Goal: Navigation & Orientation: Find specific page/section

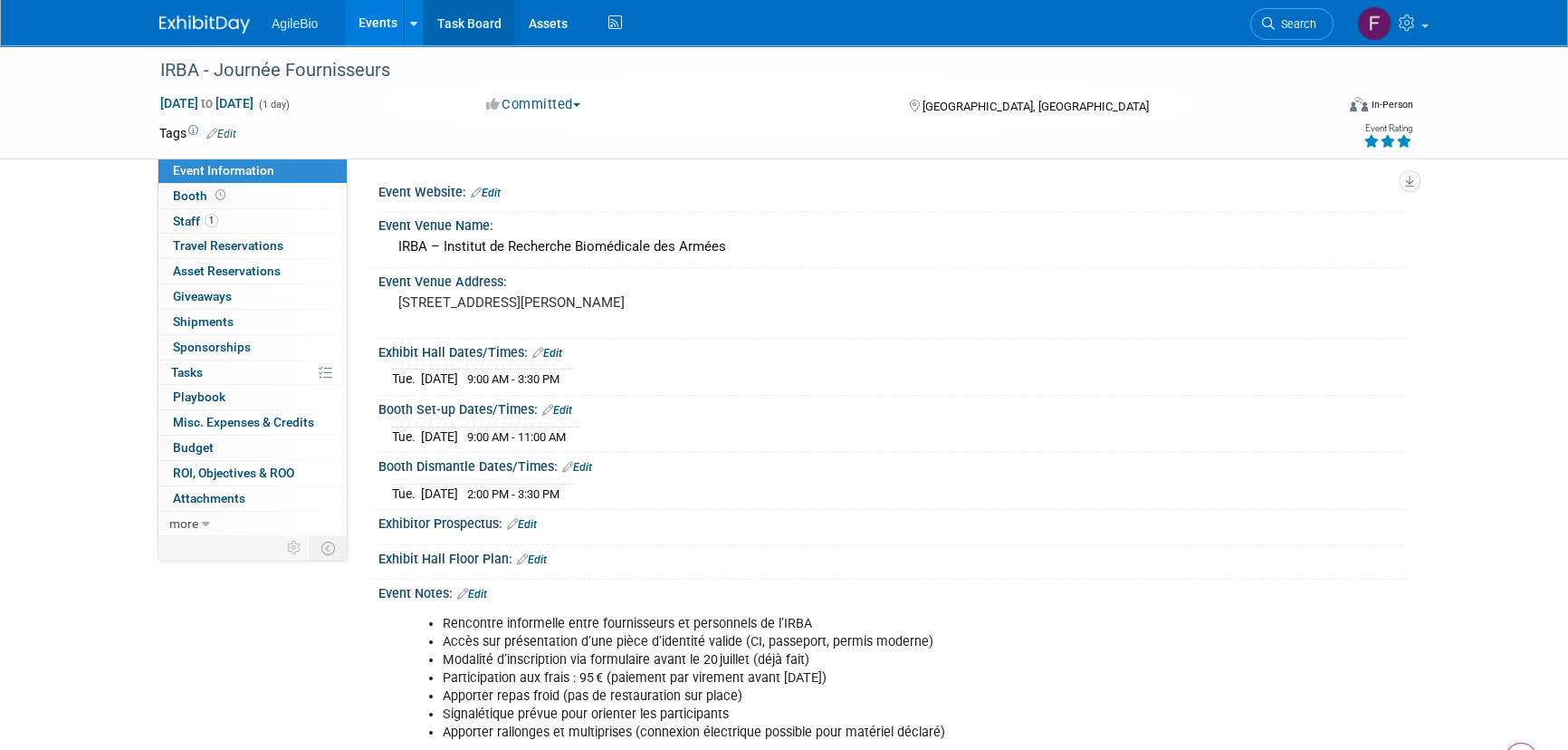
click at [453, 30] on link "Task Board" at bounding box center [470, 22] width 91 height 46
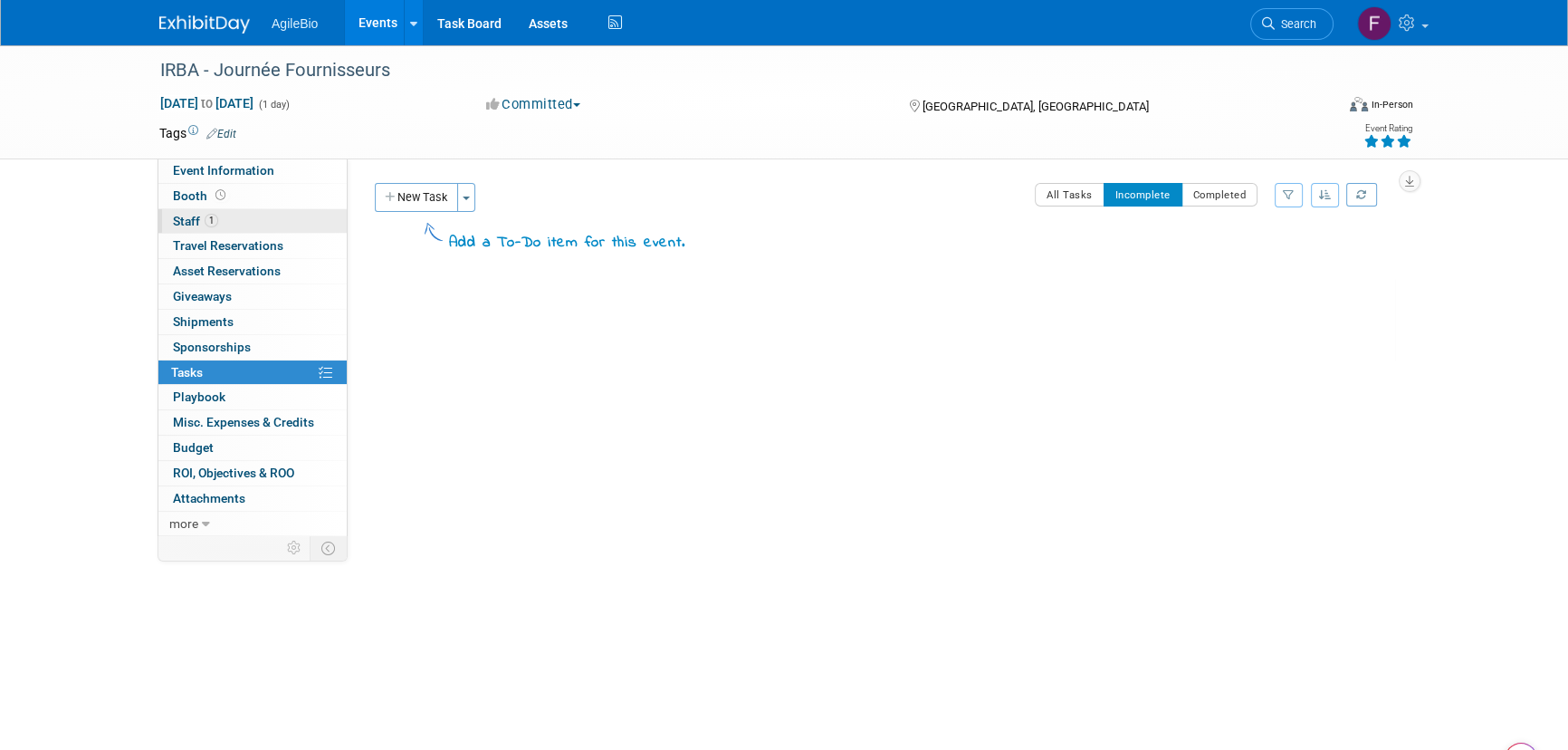
click at [269, 225] on link "1 Staff 1" at bounding box center [252, 221] width 188 height 24
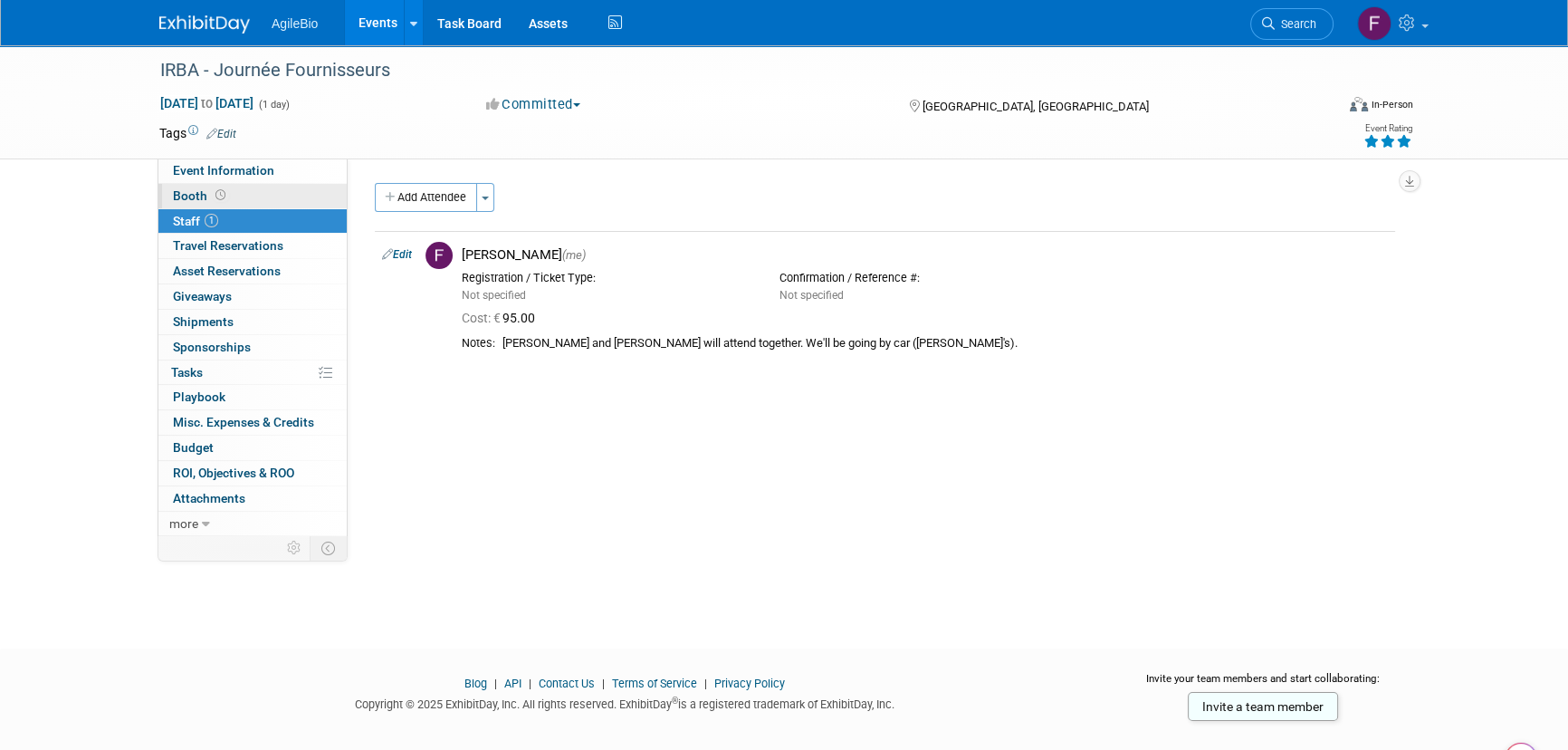
click at [278, 199] on link "Booth" at bounding box center [252, 195] width 188 height 24
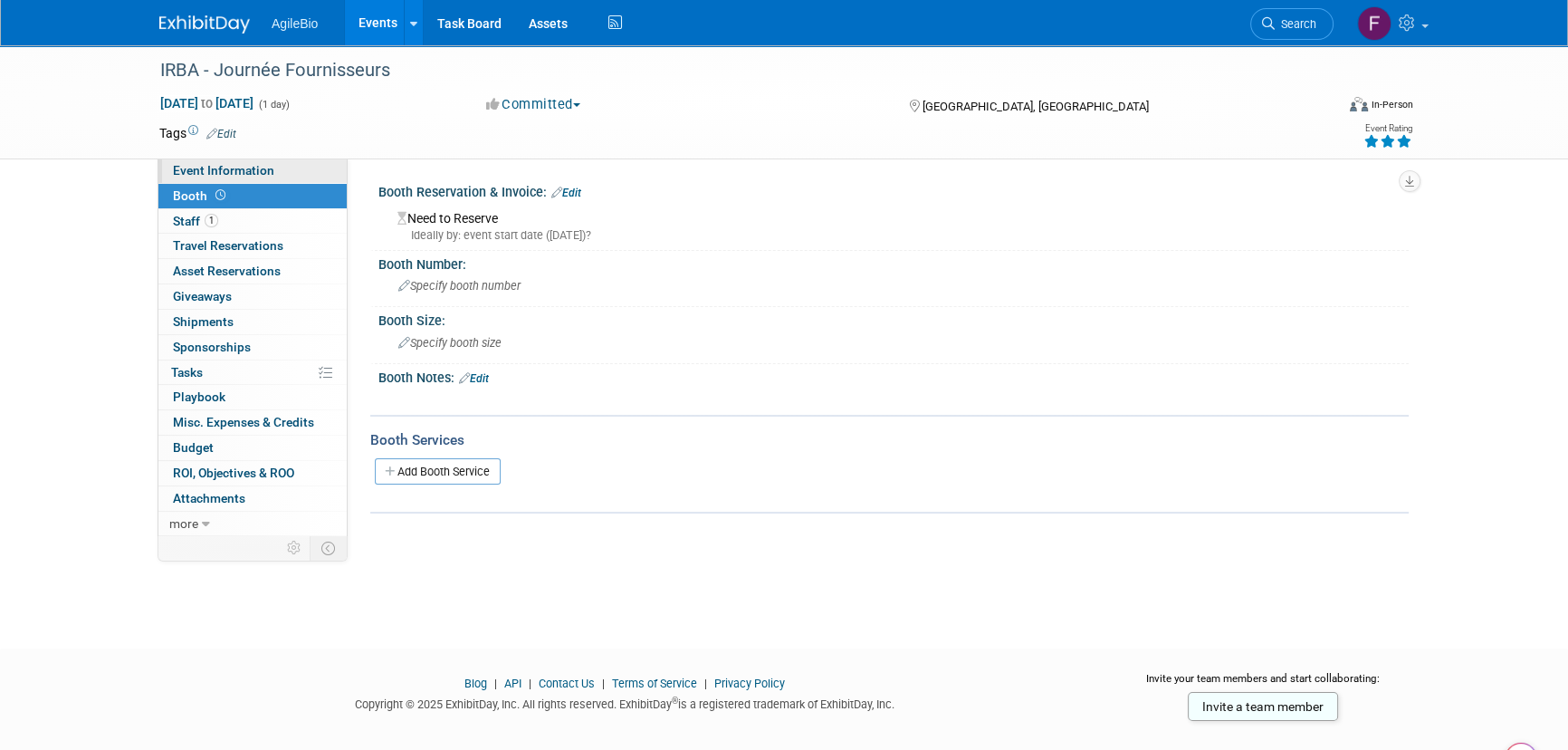
click at [280, 175] on link "Event Information" at bounding box center [252, 170] width 188 height 24
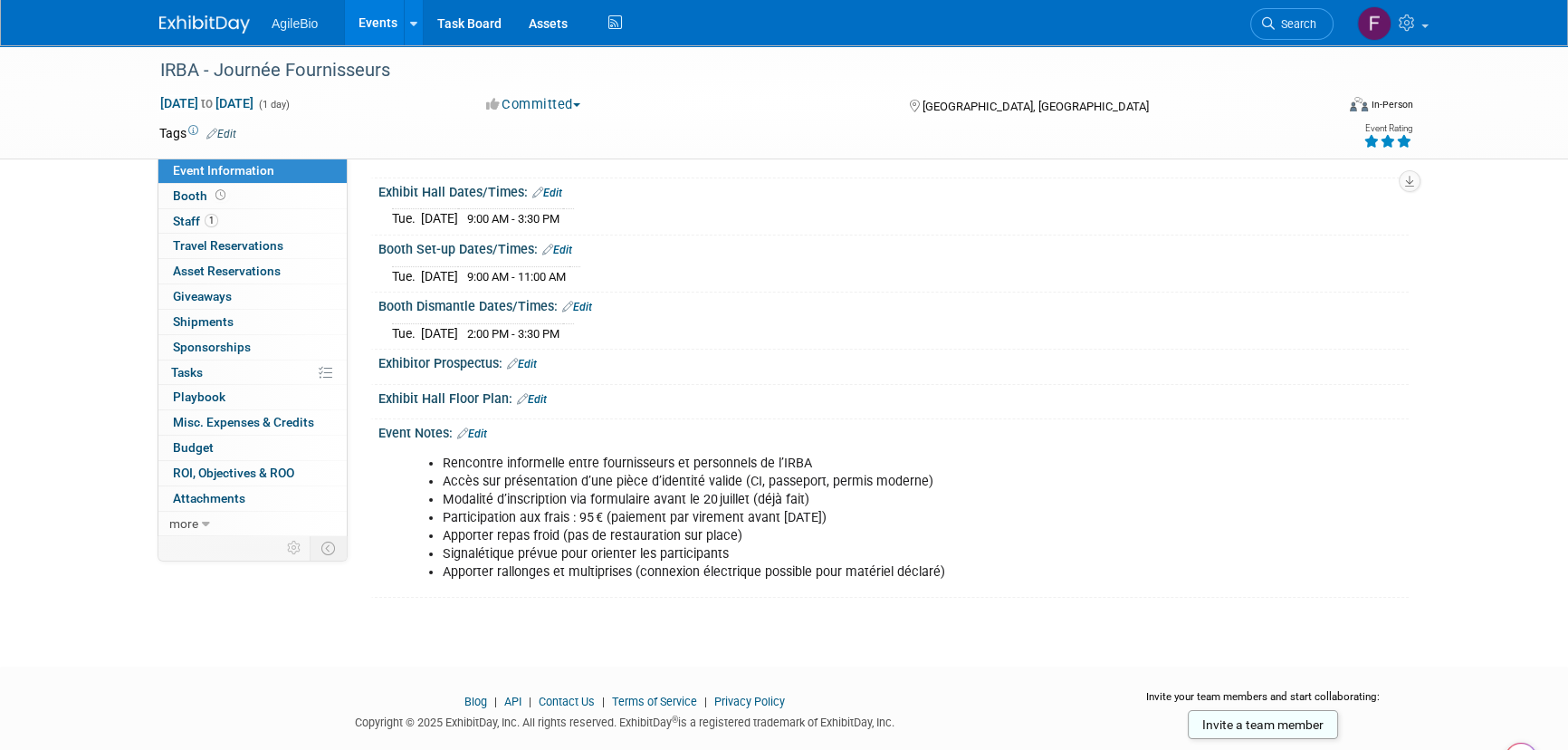
scroll to position [161, 0]
click at [589, 371] on div at bounding box center [894, 375] width 1030 height 8
click at [388, 31] on link "Events" at bounding box center [378, 22] width 66 height 46
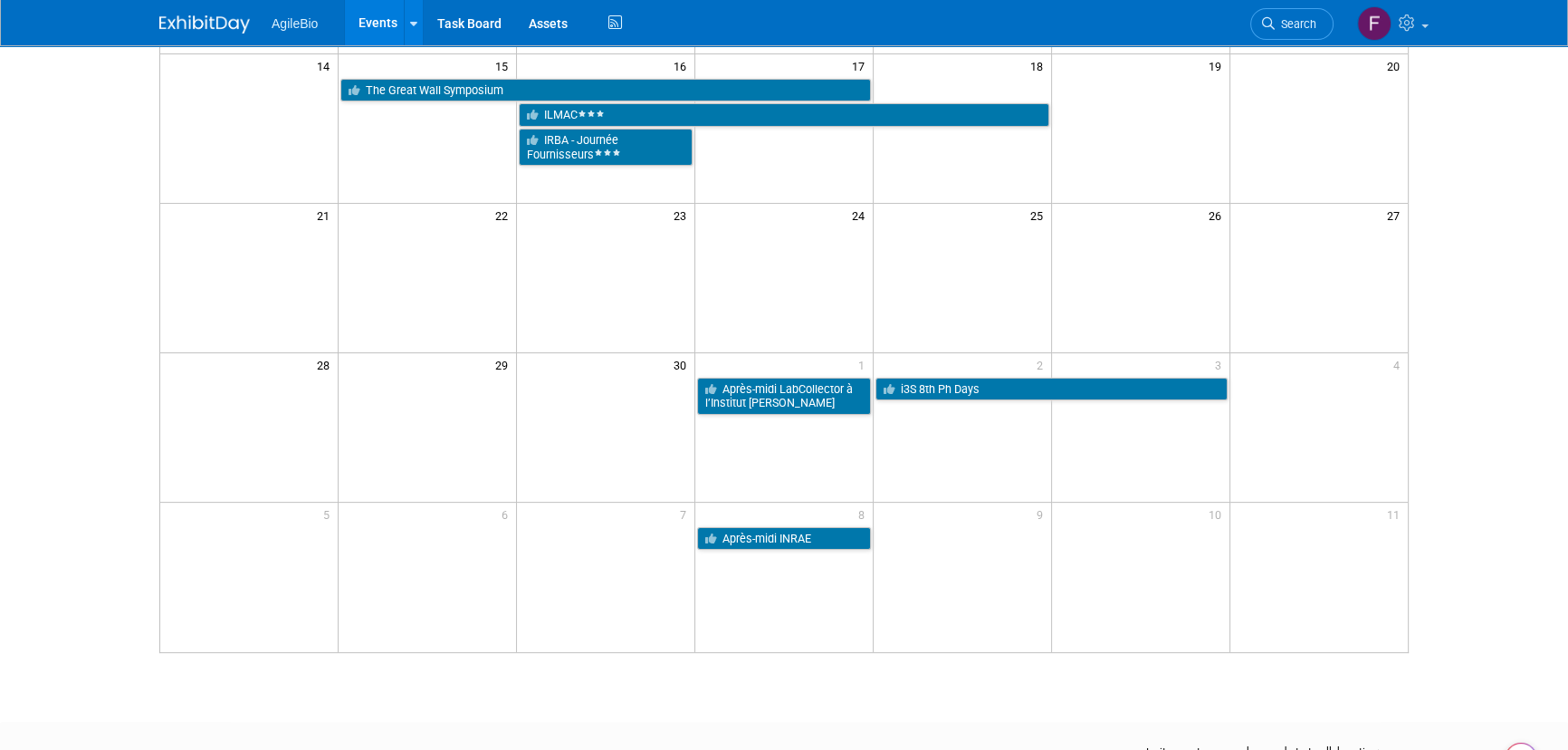
scroll to position [447, 0]
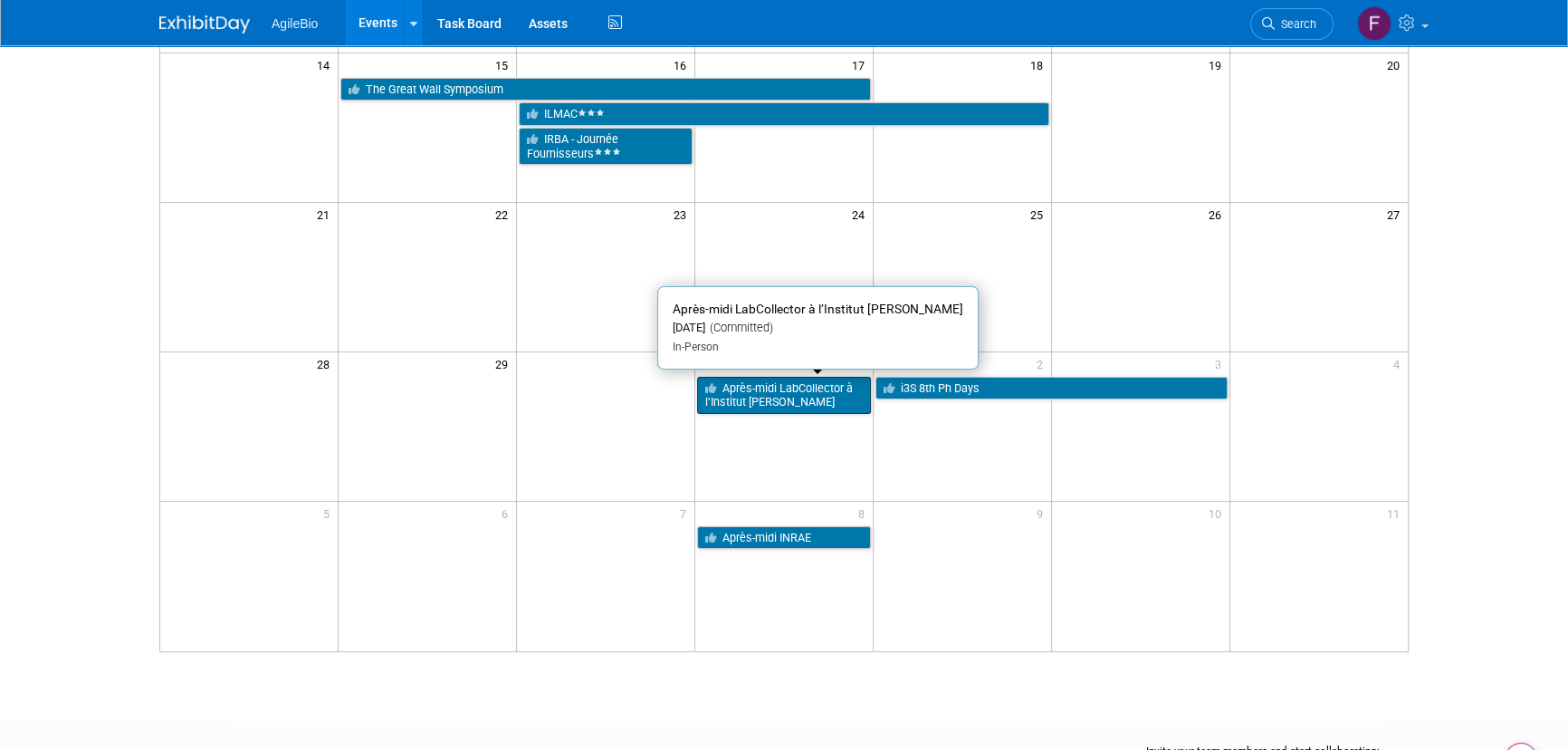
click at [780, 398] on link "Après-midi LabCollector à l’Institut [PERSON_NAME]" at bounding box center [784, 395] width 174 height 37
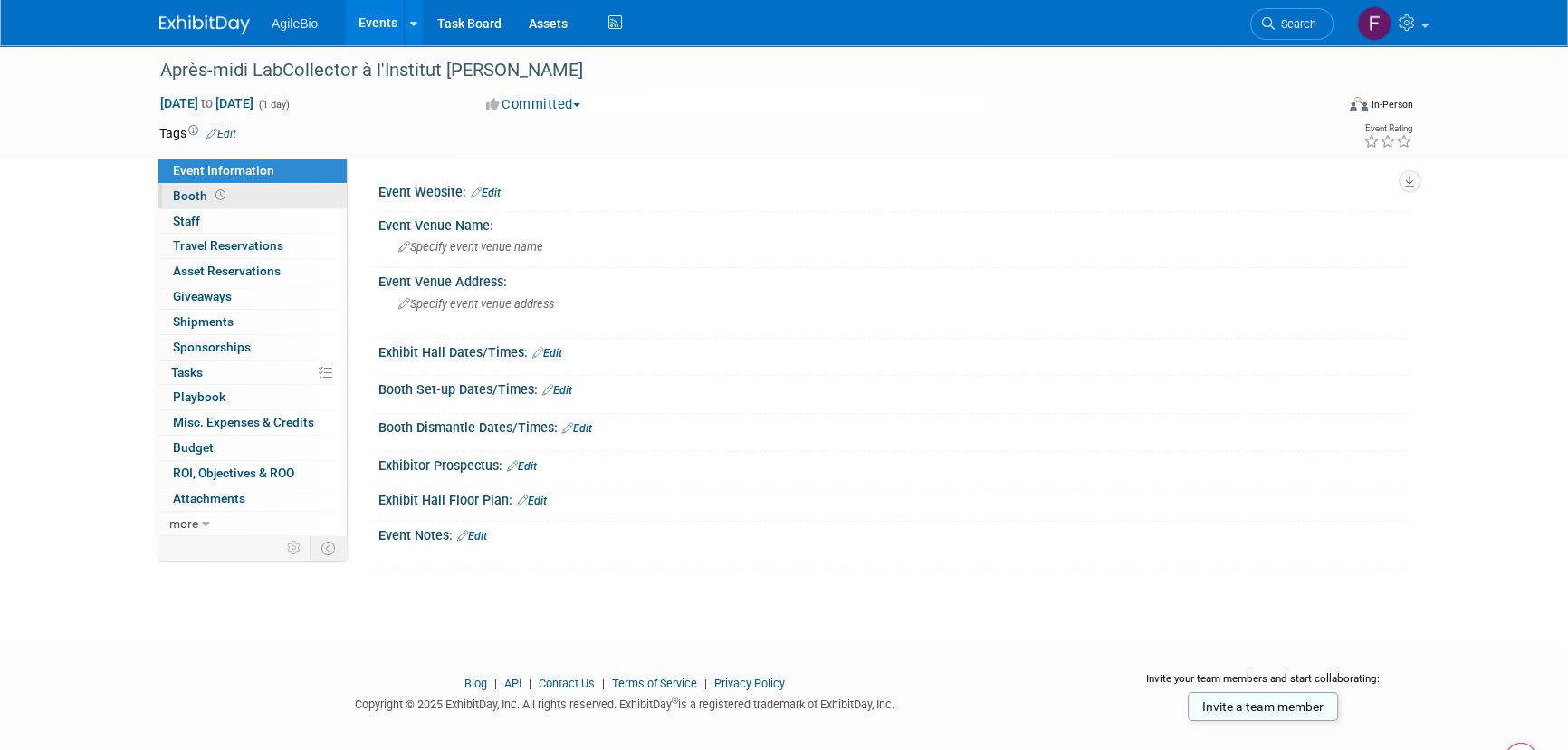
click at [271, 196] on link "Booth" at bounding box center [252, 195] width 188 height 24
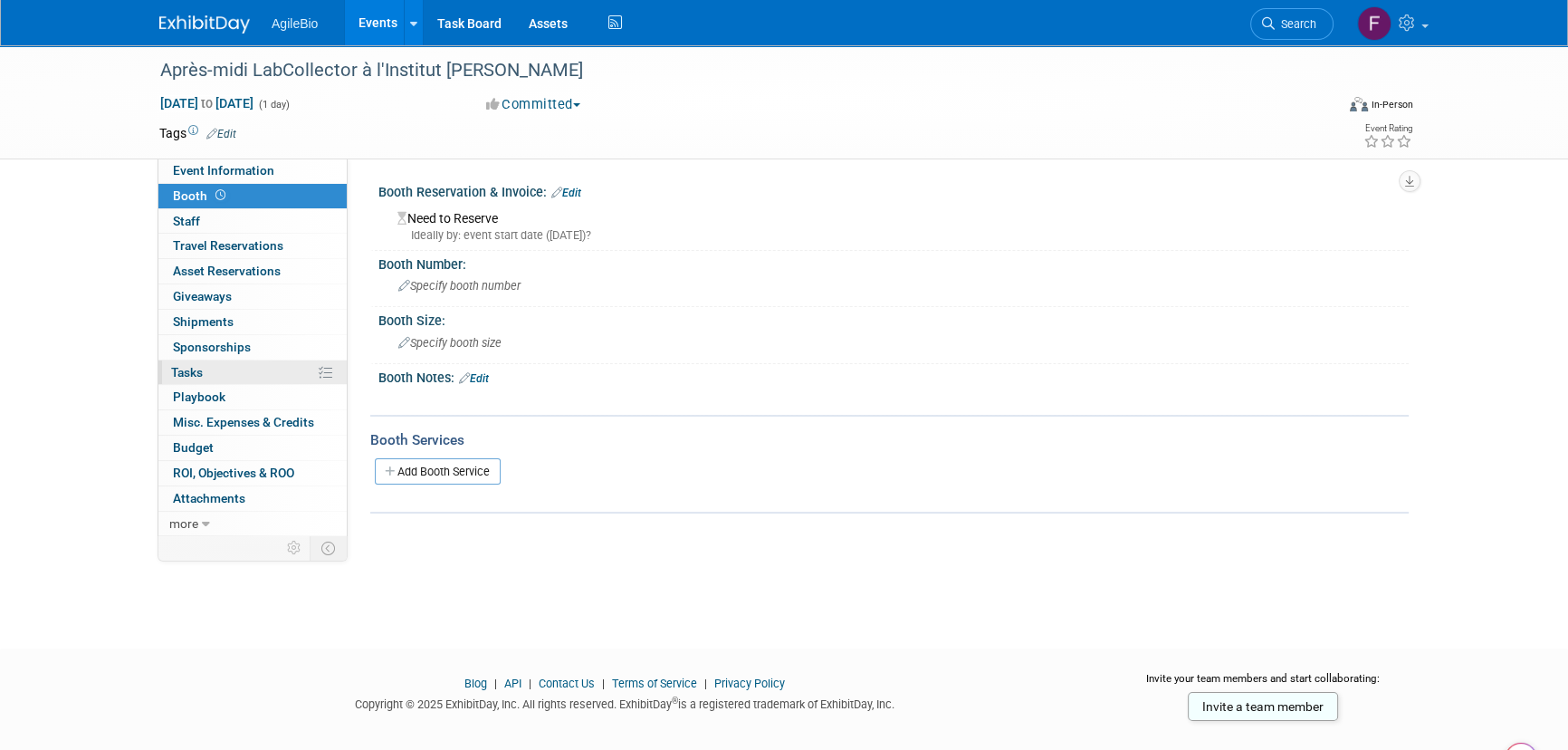
click at [278, 362] on link "0% Tasks 0%" at bounding box center [252, 372] width 188 height 24
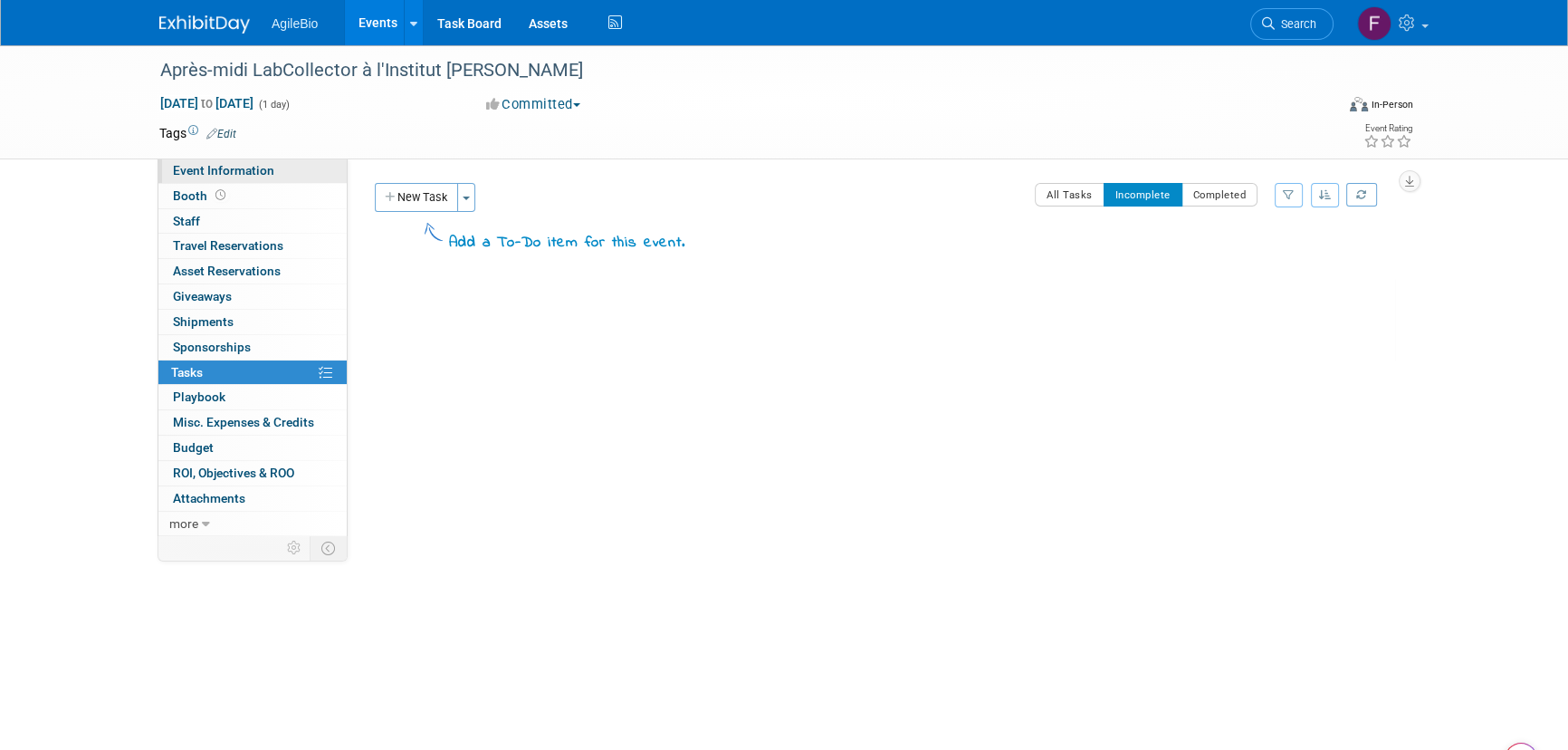
click at [291, 169] on link "Event Information" at bounding box center [252, 170] width 188 height 24
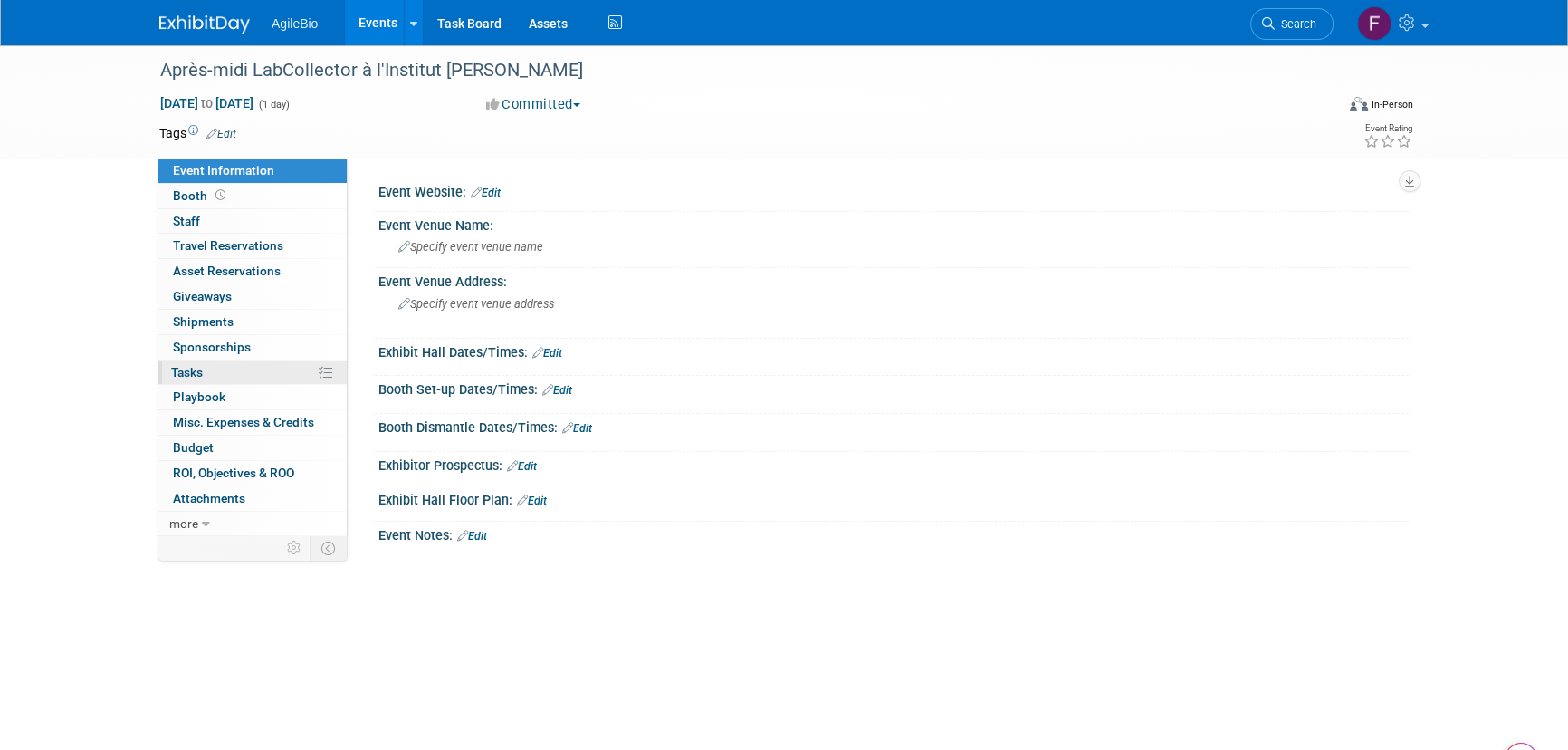
click at [283, 364] on link "0% Tasks 0%" at bounding box center [252, 372] width 188 height 24
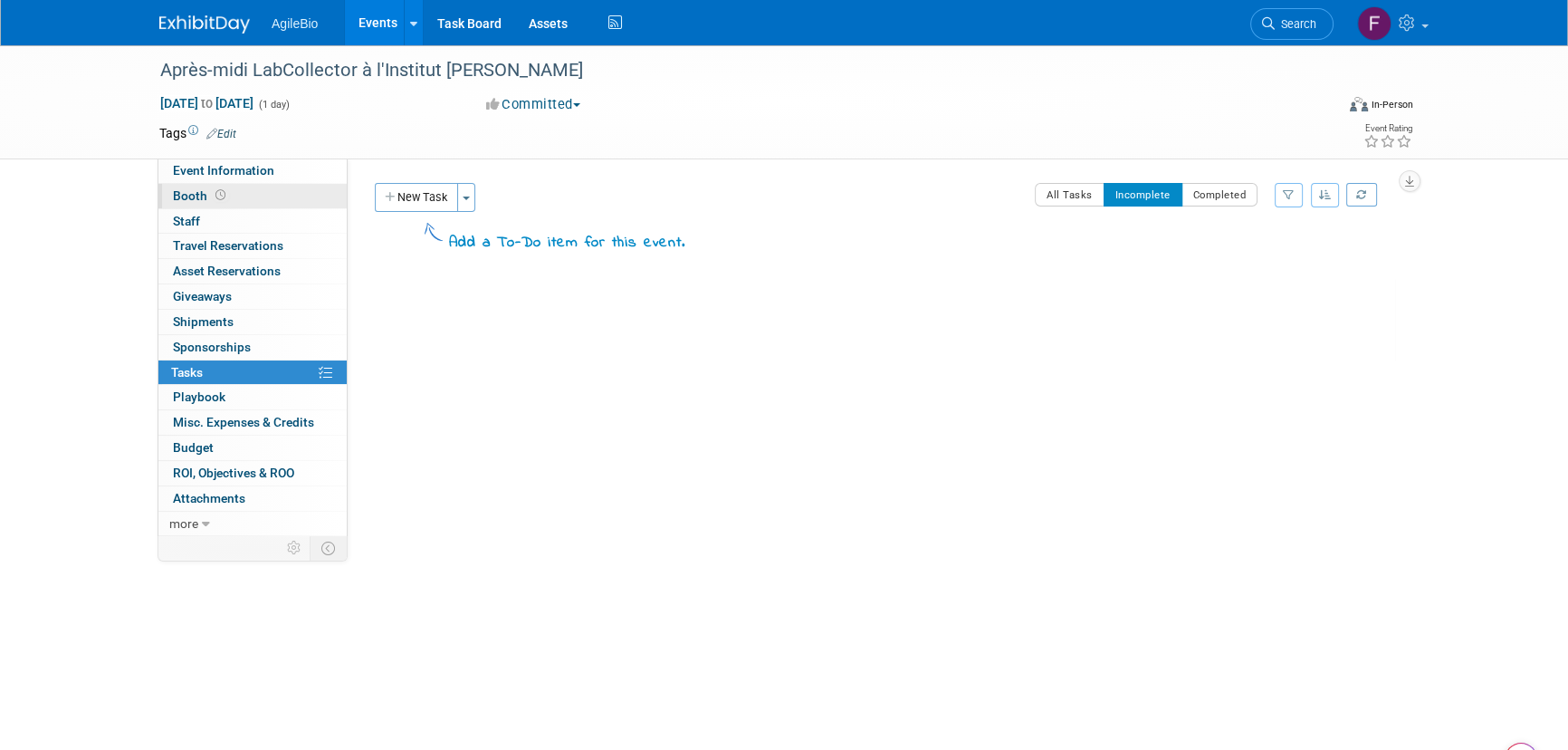
click at [293, 187] on link "Booth" at bounding box center [252, 195] width 188 height 24
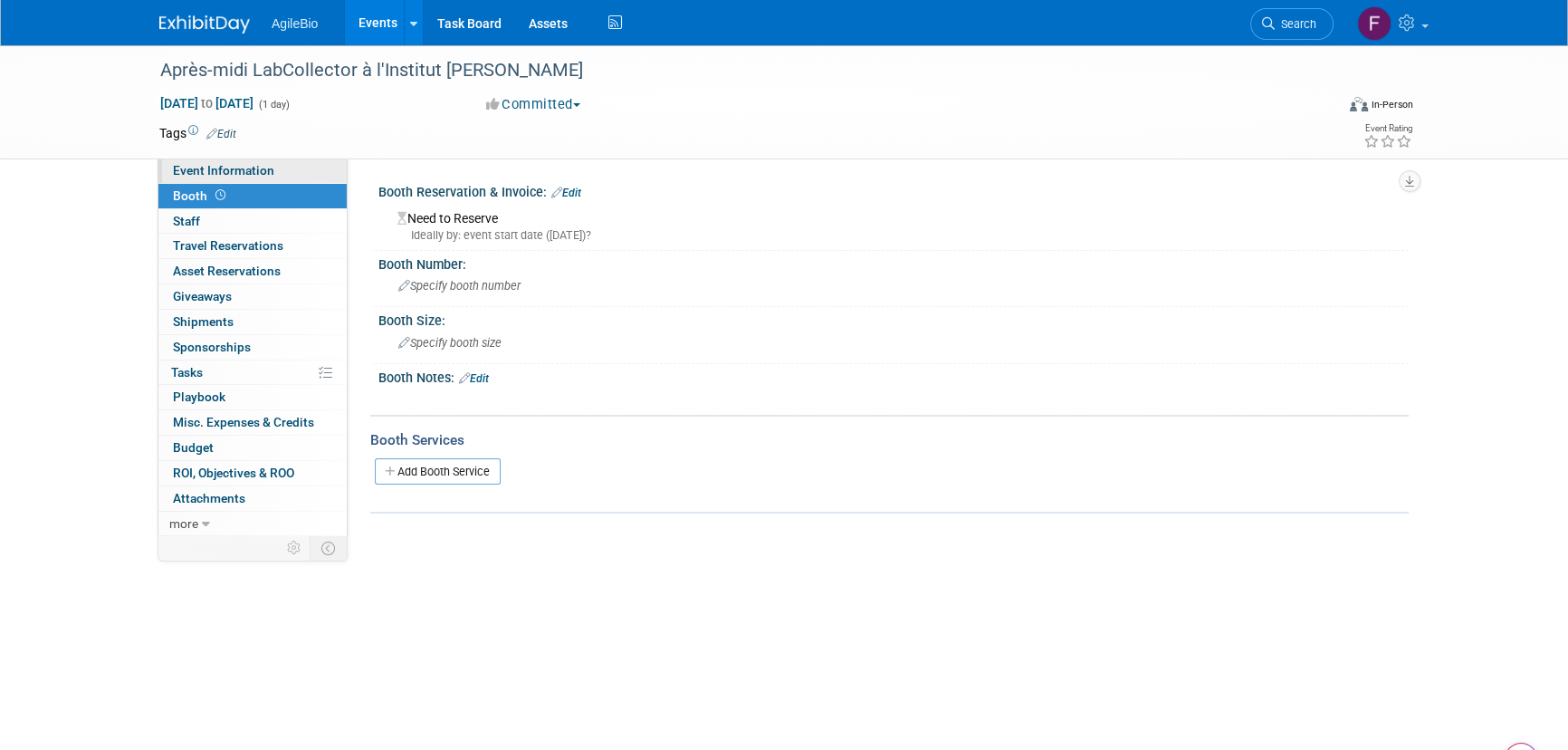
click at [298, 170] on link "Event Information" at bounding box center [252, 170] width 188 height 24
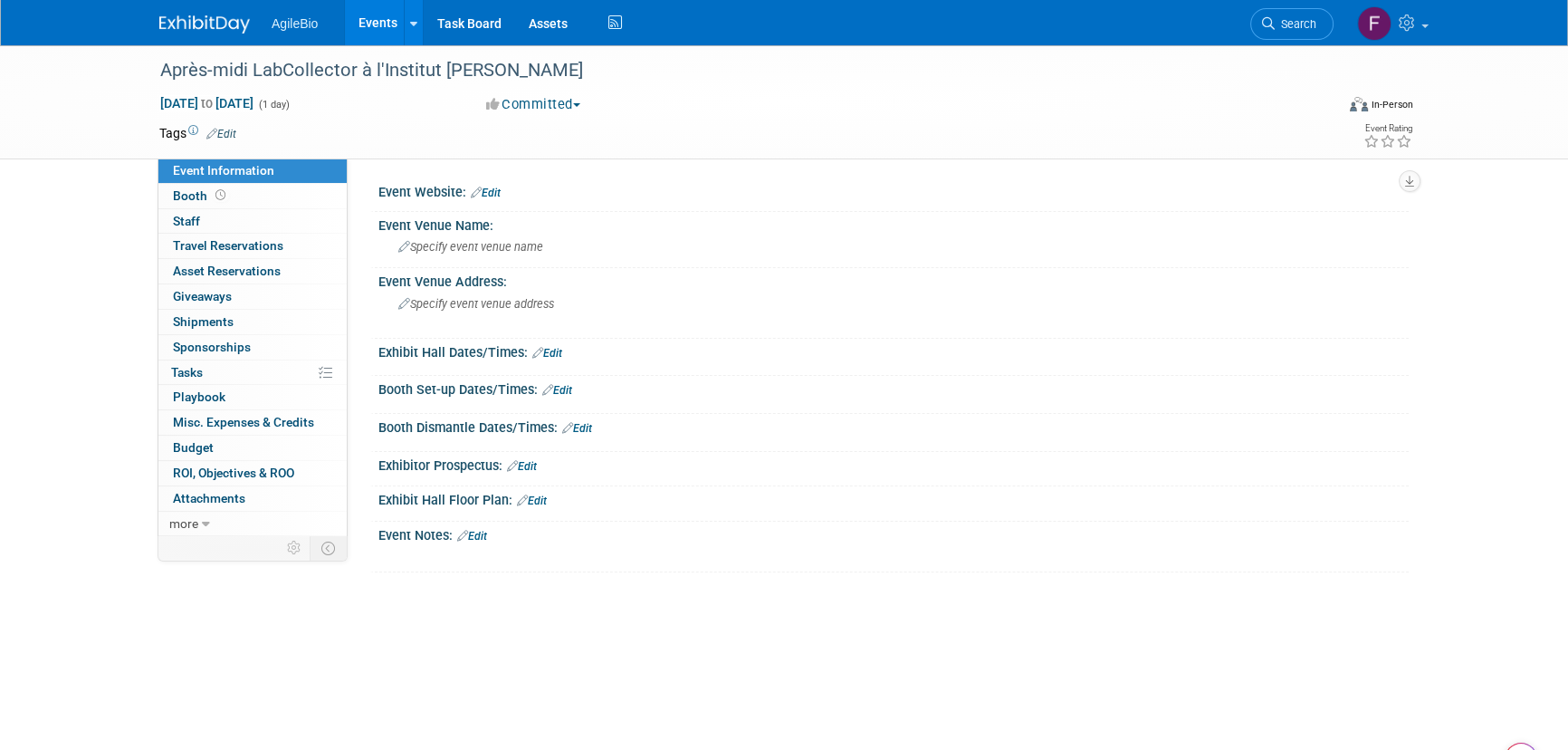
click at [376, 11] on link "Events" at bounding box center [378, 22] width 66 height 46
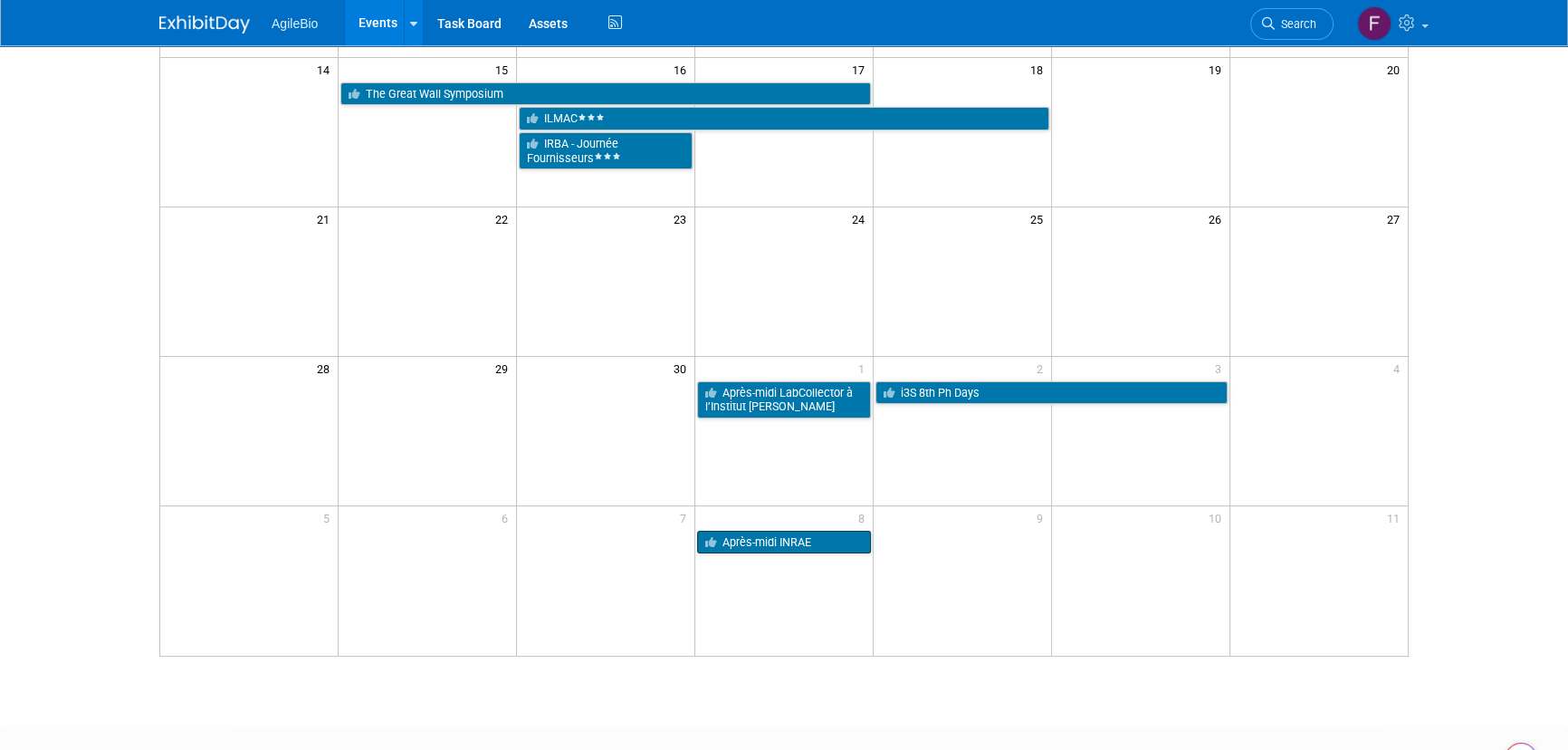
scroll to position [443, 0]
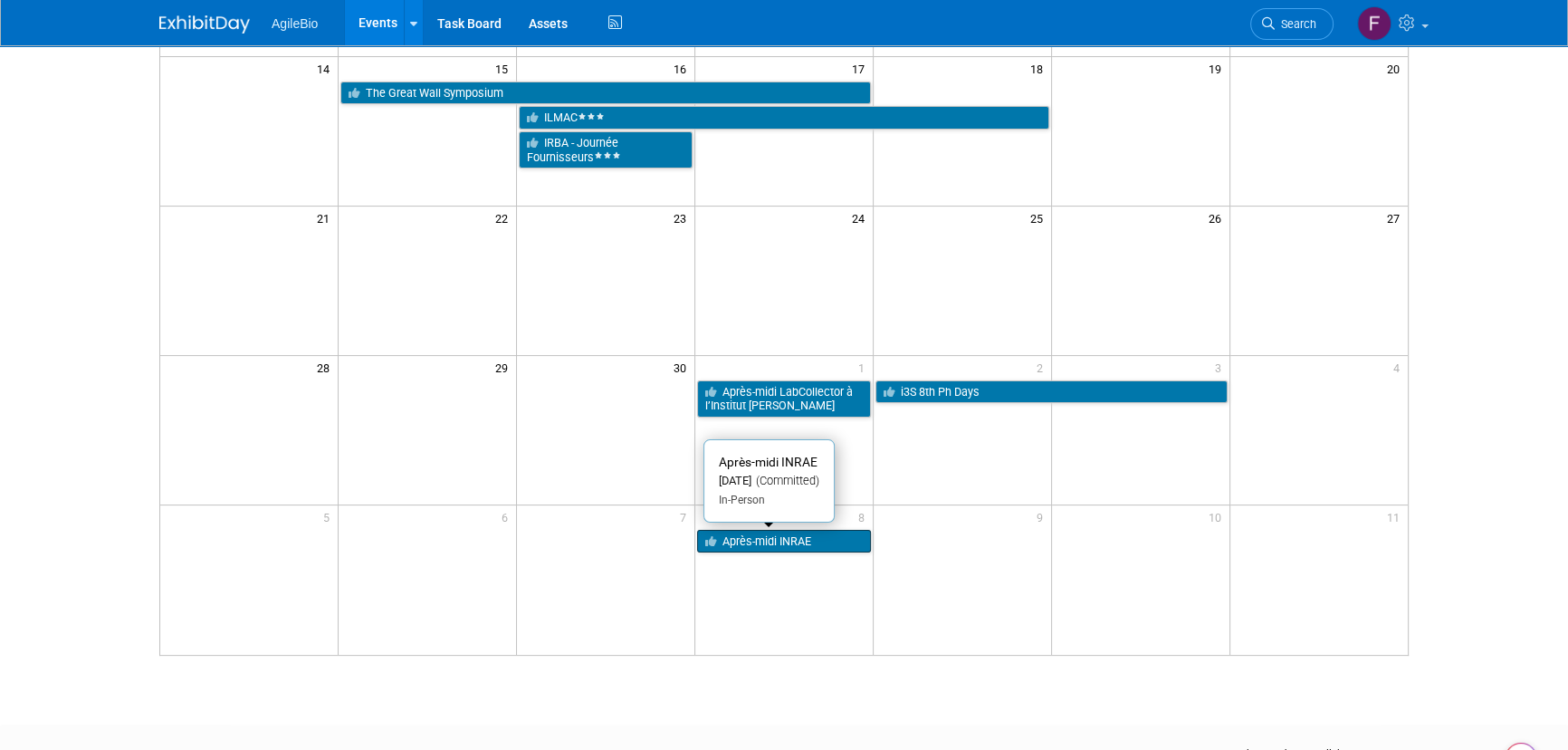
click at [778, 538] on link "Après-midi INRAE" at bounding box center [784, 541] width 174 height 23
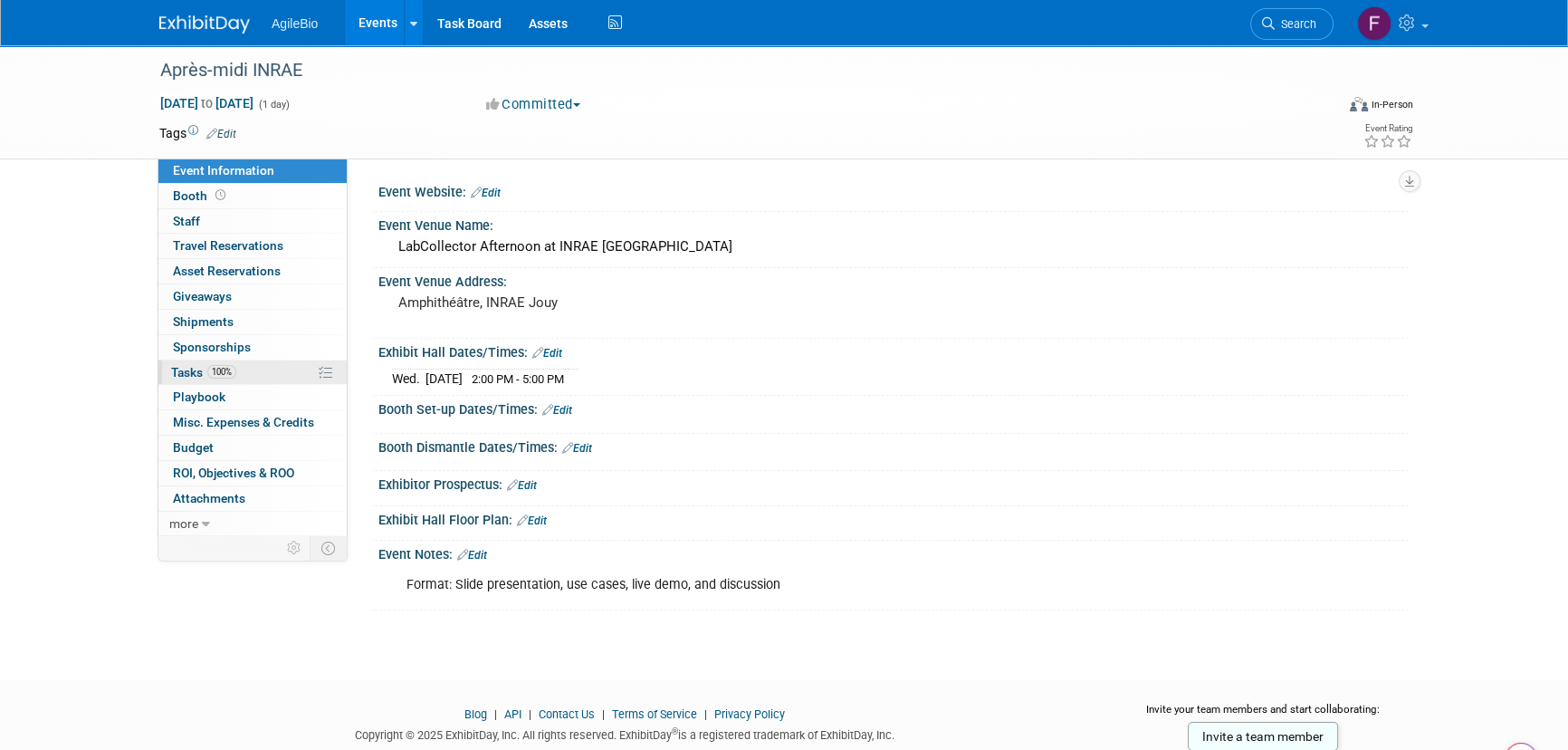
click at [277, 370] on link "100% Tasks 100%" at bounding box center [252, 372] width 188 height 24
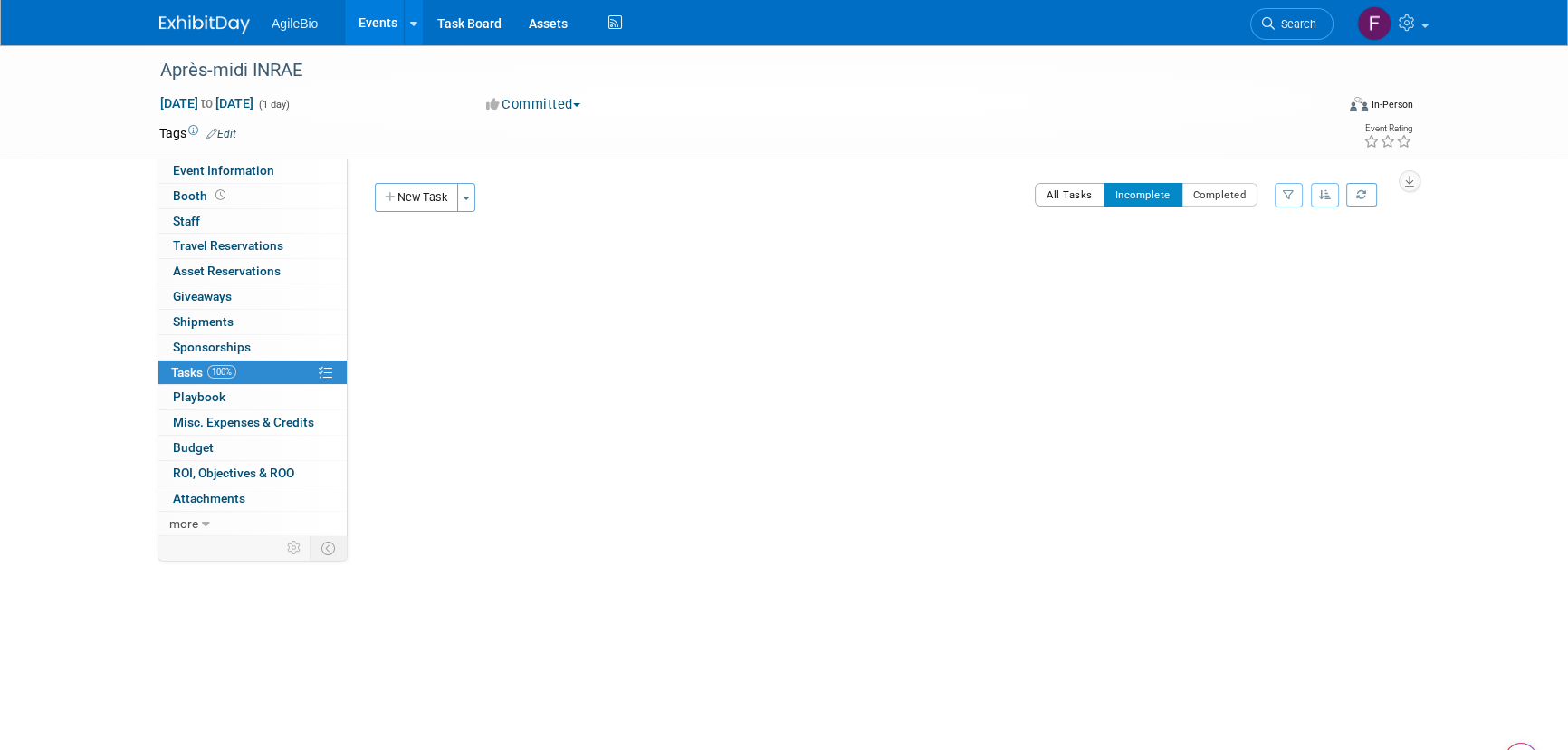
click at [1087, 199] on button "All Tasks" at bounding box center [1070, 194] width 70 height 23
